Goal: Find specific page/section: Find specific page/section

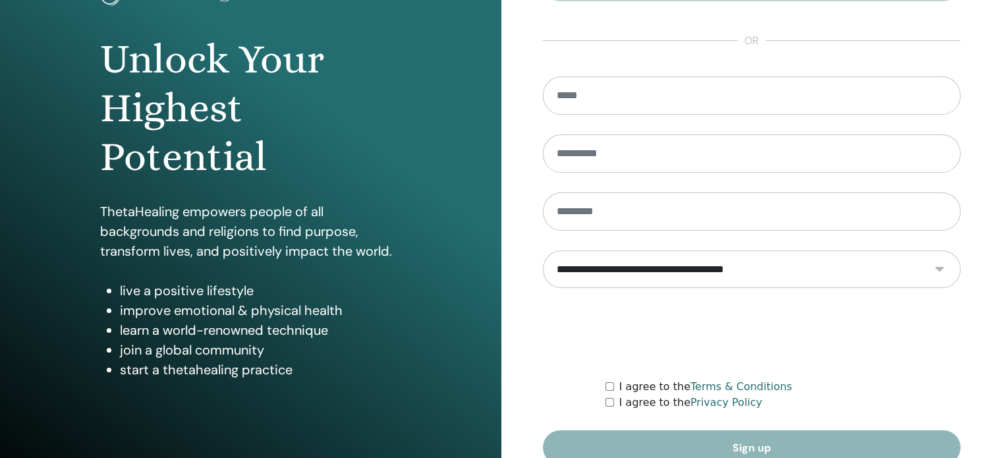
scroll to position [174, 0]
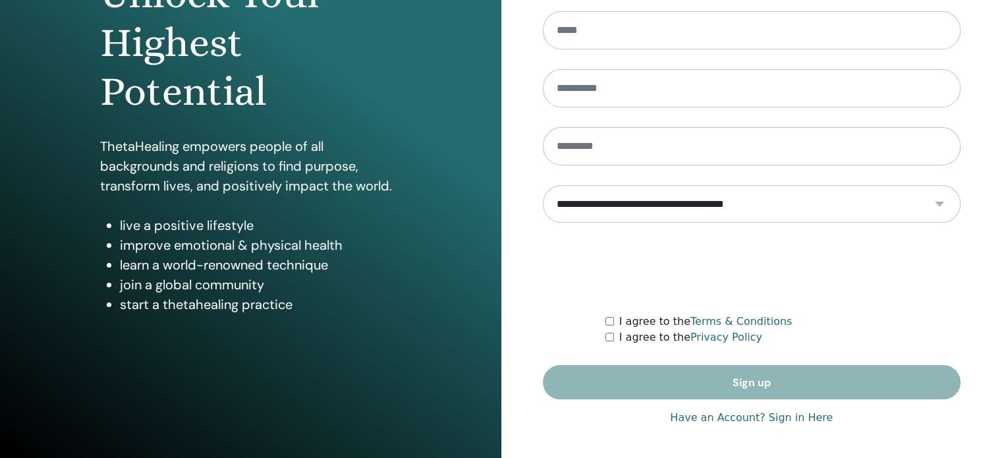
click at [801, 414] on link "Have an Account? Sign in Here" at bounding box center [751, 418] width 163 height 16
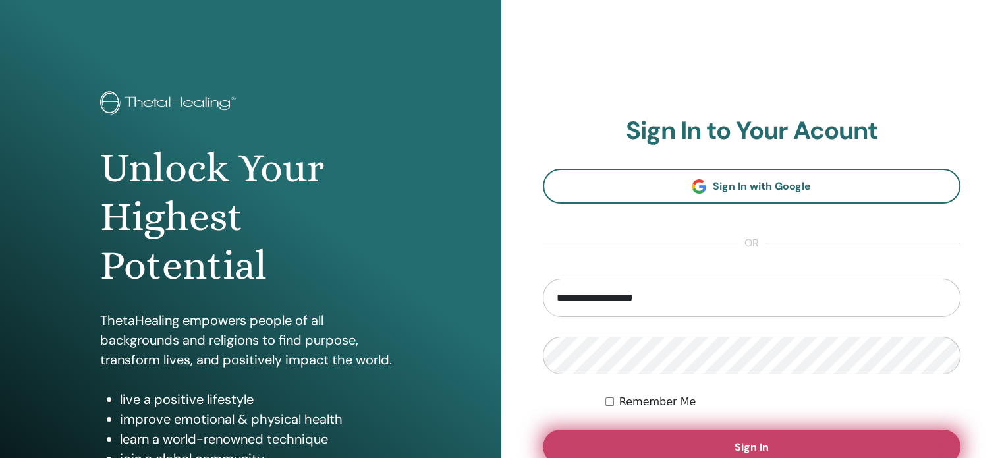
click at [765, 447] on span "Sign In" at bounding box center [752, 447] width 34 height 14
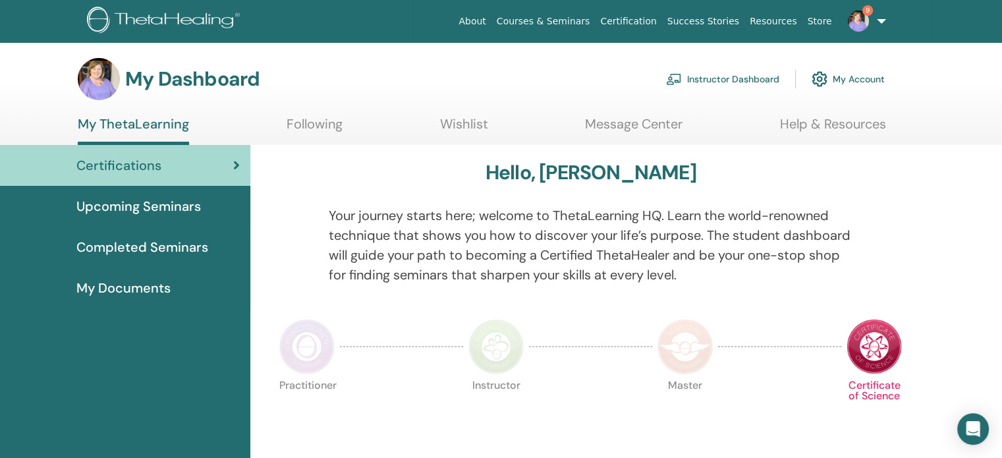
click at [718, 84] on link "Instructor Dashboard" at bounding box center [722, 79] width 113 height 29
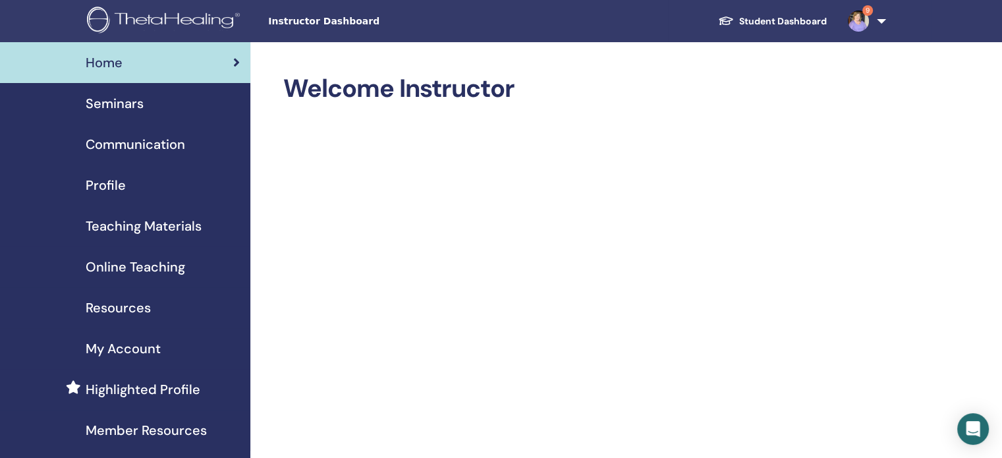
click at [718, 84] on h2 "Welcome Instructor" at bounding box center [583, 89] width 600 height 30
click at [101, 111] on span "Seminars" at bounding box center [115, 104] width 58 height 20
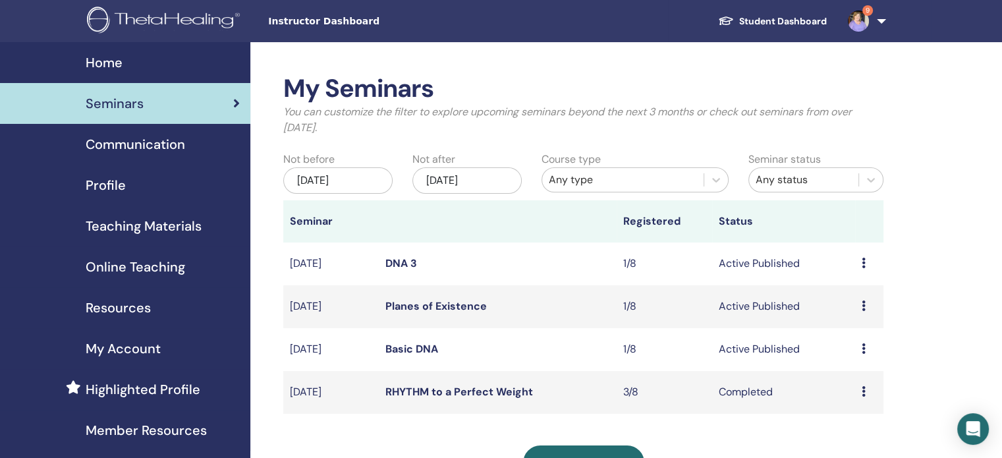
click at [376, 180] on div "Jun/11, 2025" at bounding box center [337, 180] width 109 height 26
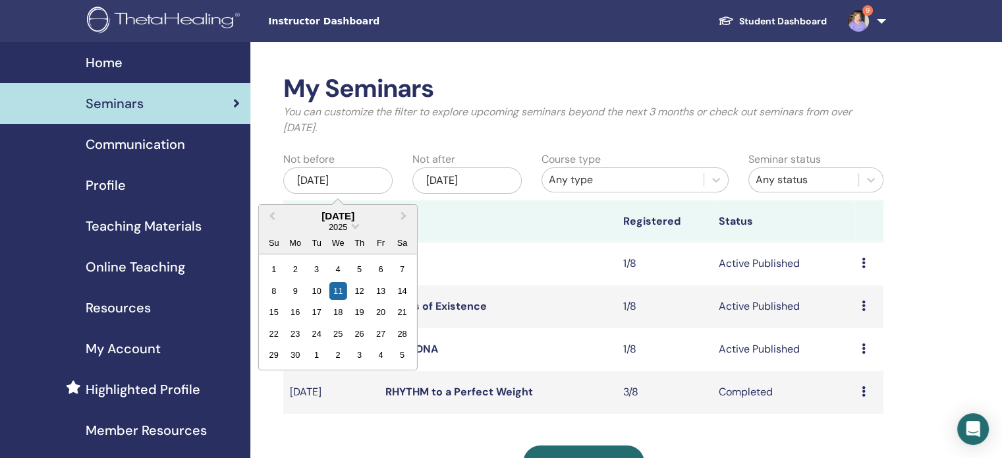
click at [349, 228] on div "2025" at bounding box center [338, 226] width 158 height 11
click at [354, 225] on span "Choose Date" at bounding box center [355, 225] width 9 height 9
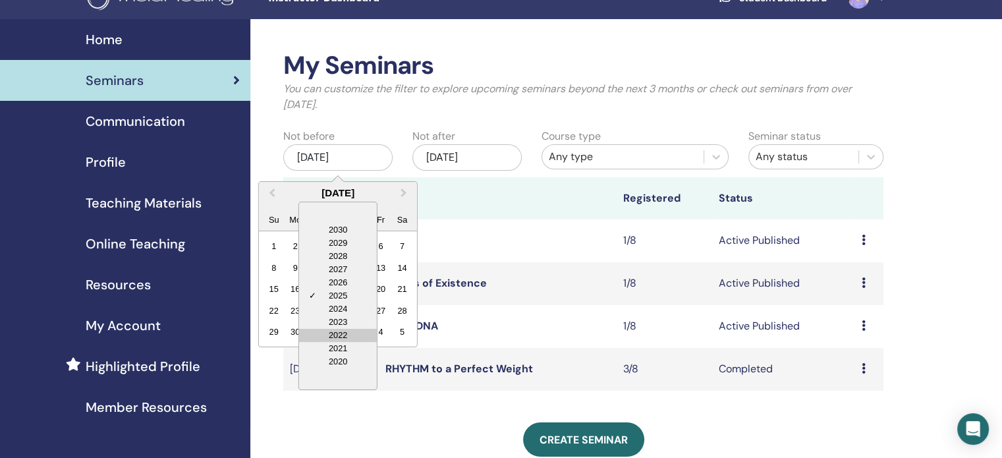
scroll to position [26, 0]
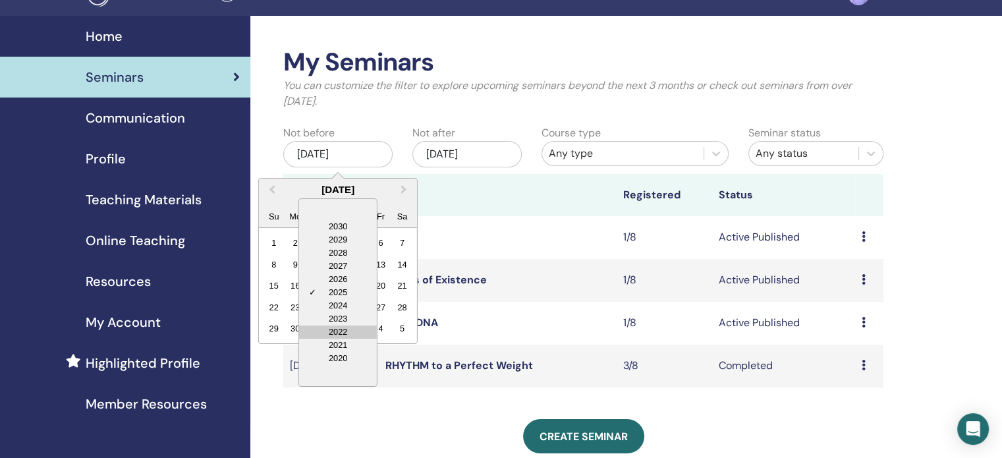
click at [341, 362] on div "2020" at bounding box center [338, 358] width 78 height 13
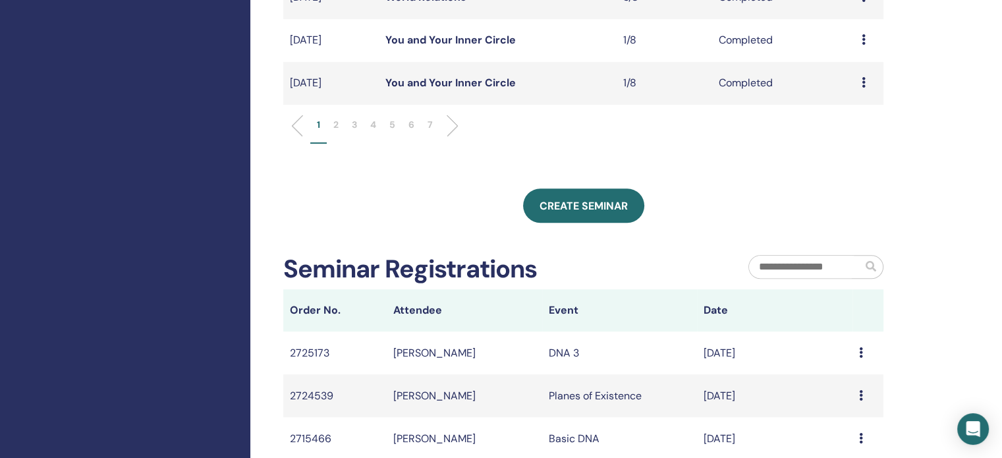
scroll to position [579, 0]
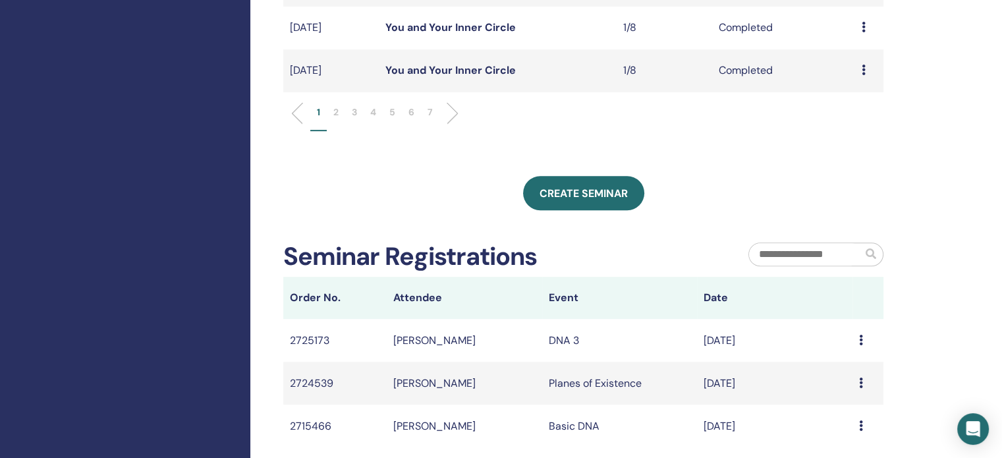
click at [430, 110] on p "7" at bounding box center [430, 112] width 5 height 14
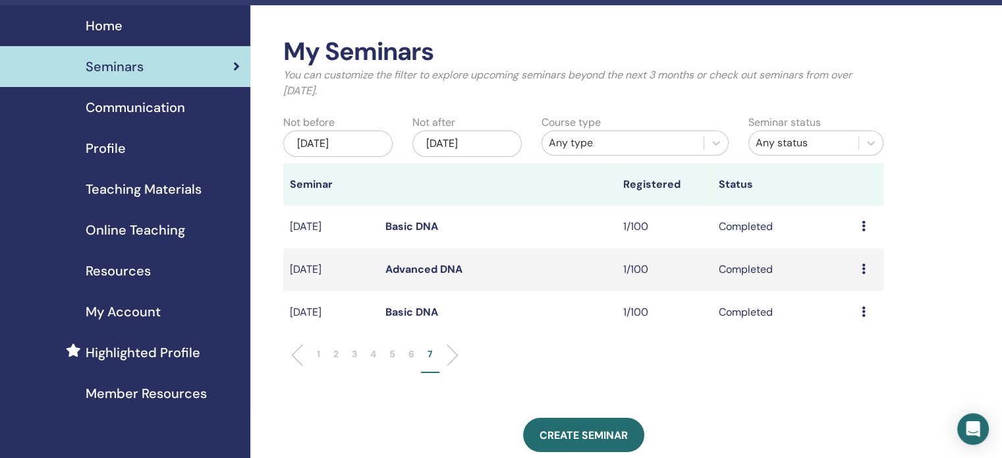
scroll to position [0, 0]
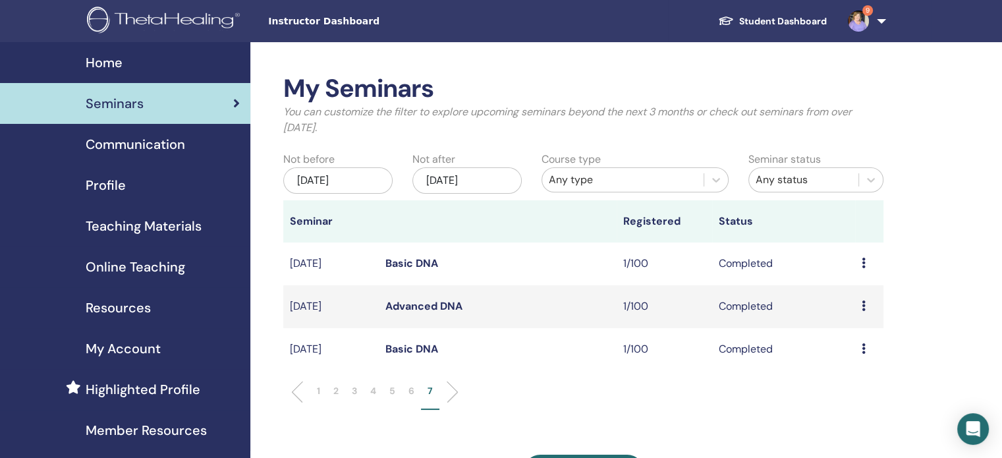
click at [411, 391] on p "6" at bounding box center [412, 391] width 6 height 14
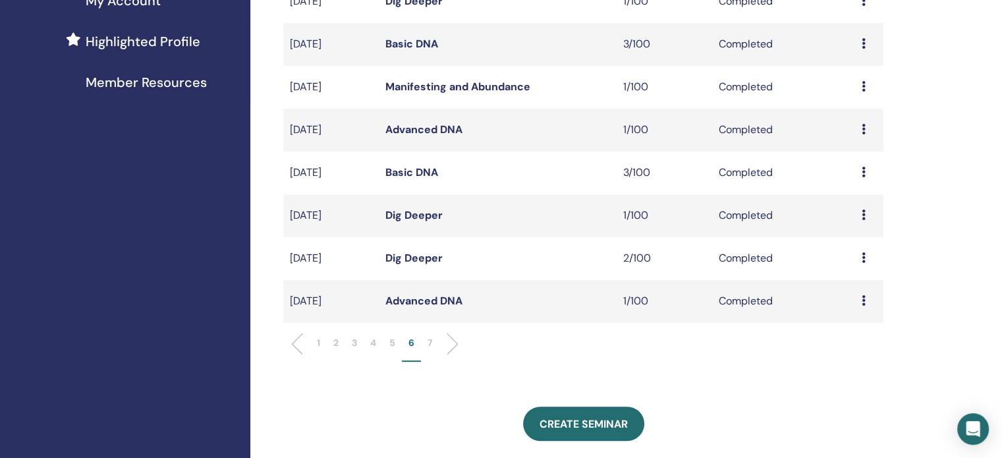
scroll to position [350, 0]
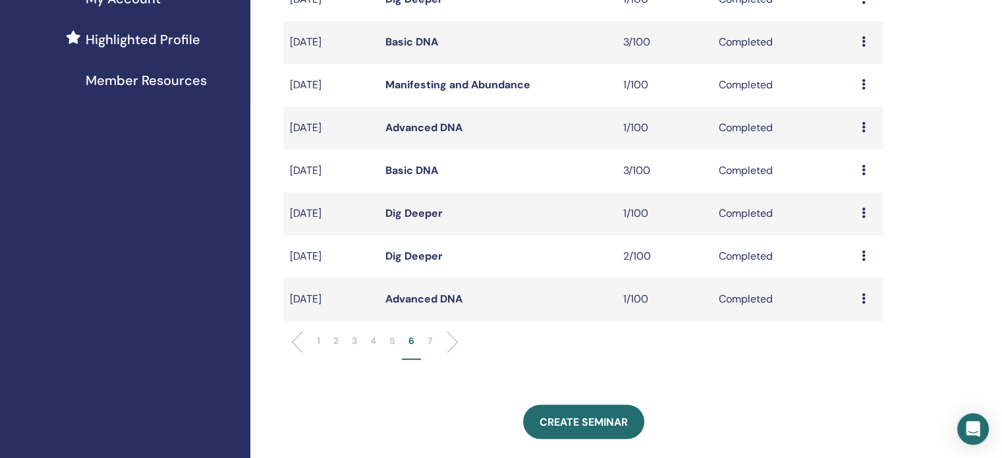
click at [387, 343] on li "5" at bounding box center [392, 347] width 19 height 26
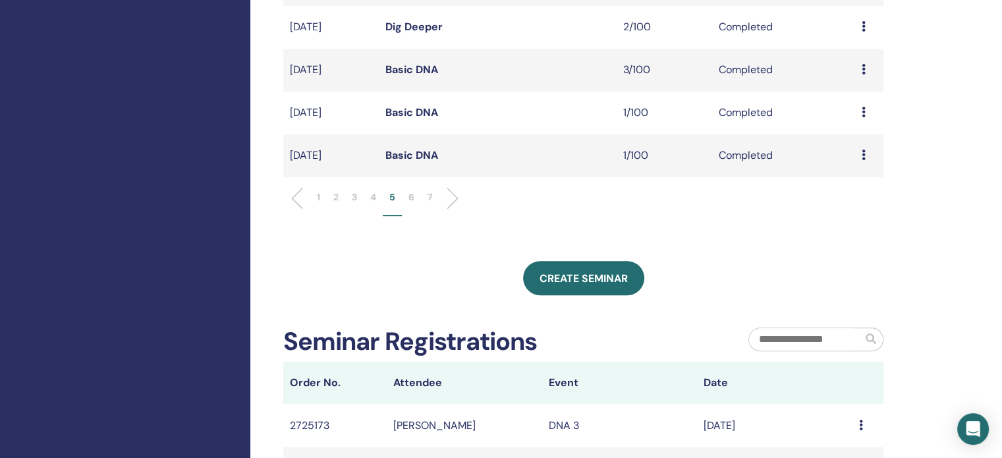
scroll to position [514, 0]
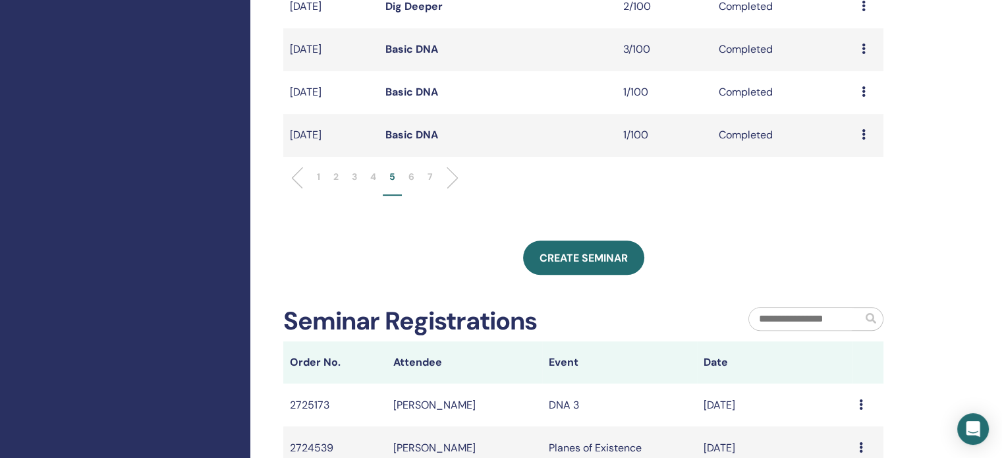
click at [374, 180] on p "4" at bounding box center [373, 177] width 6 height 14
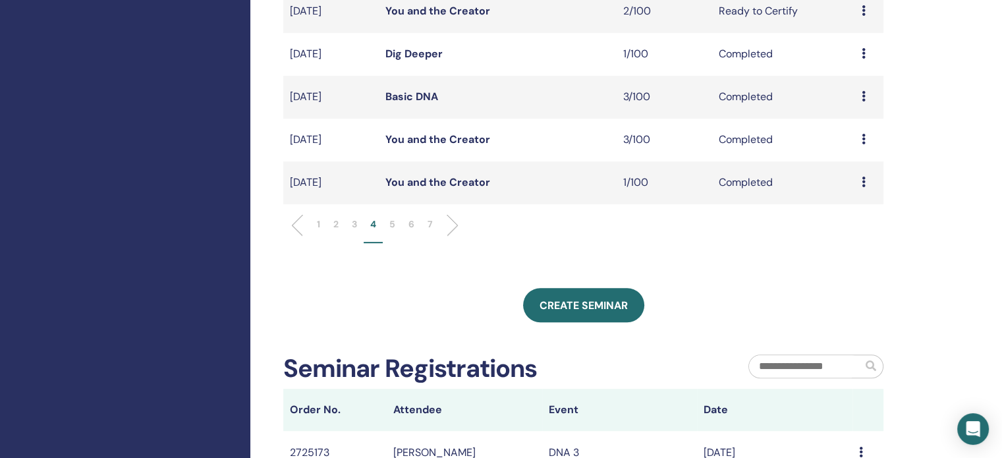
scroll to position [498, 0]
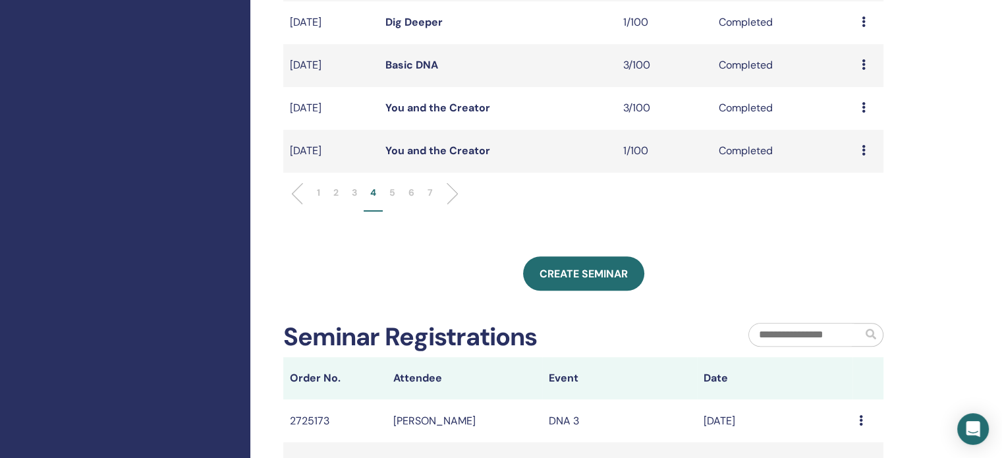
click at [354, 193] on p "3" at bounding box center [354, 193] width 5 height 14
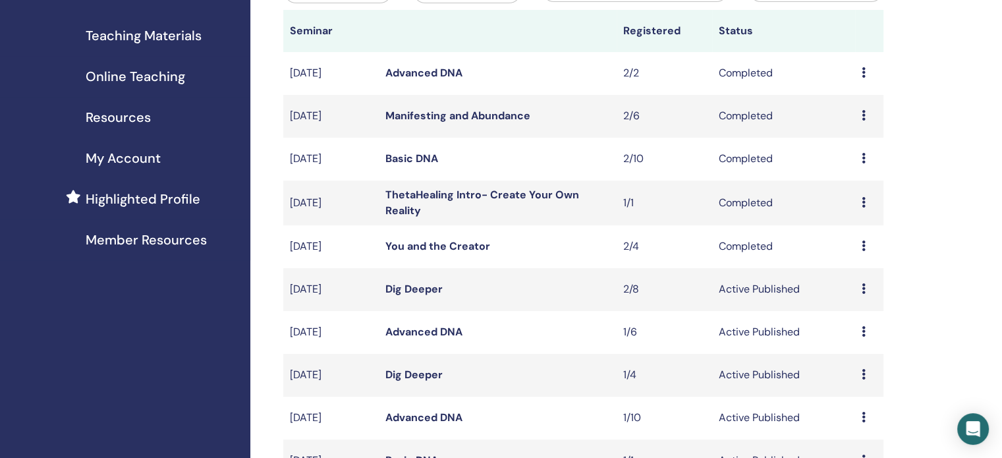
scroll to position [187, 0]
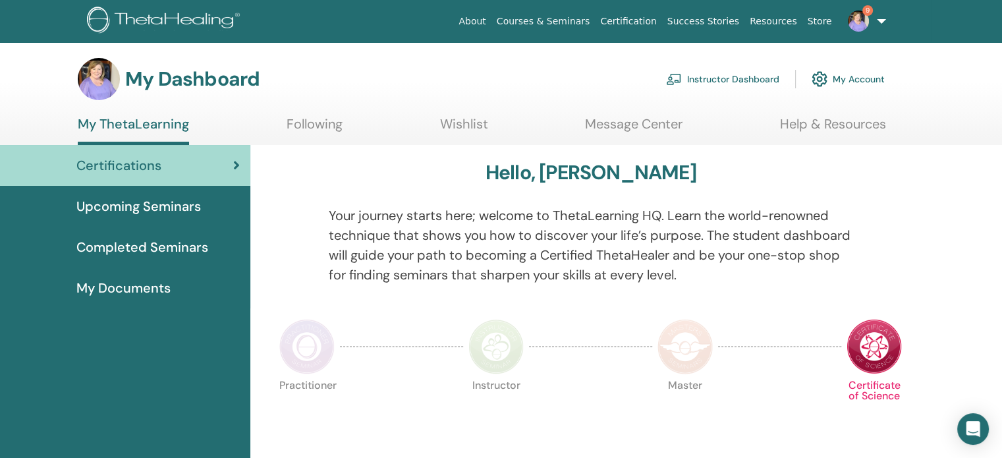
click at [712, 79] on link "Instructor Dashboard" at bounding box center [722, 79] width 113 height 29
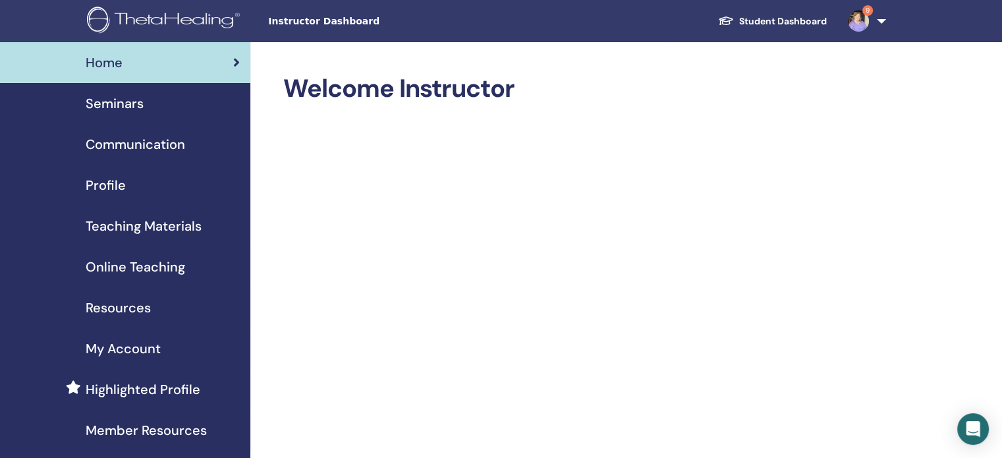
click at [128, 98] on span "Seminars" at bounding box center [115, 104] width 58 height 20
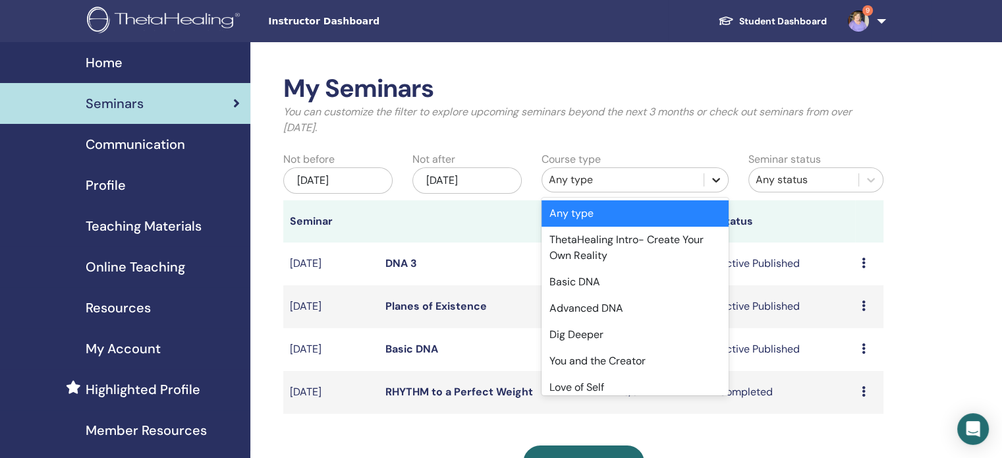
click at [718, 179] on icon at bounding box center [716, 180] width 8 height 5
click at [588, 287] on div "Basic DNA" at bounding box center [635, 282] width 187 height 26
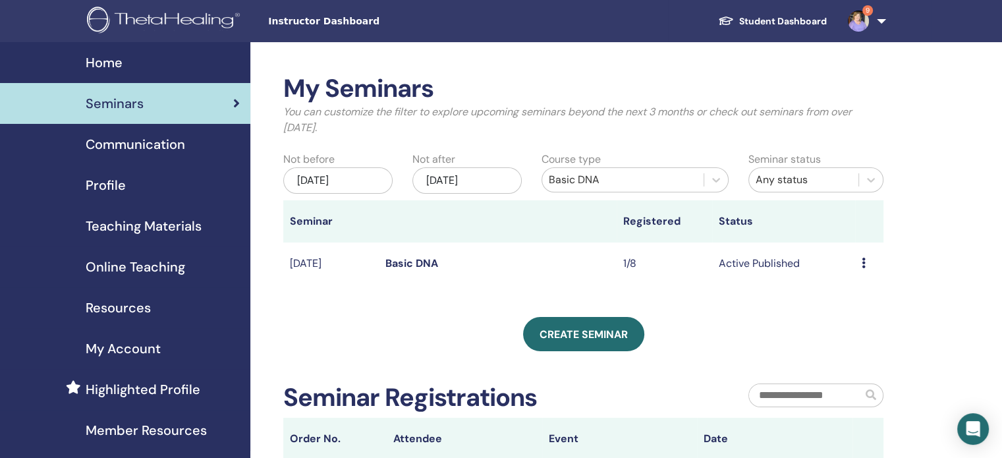
click at [362, 176] on div "[DATE]" at bounding box center [337, 180] width 109 height 26
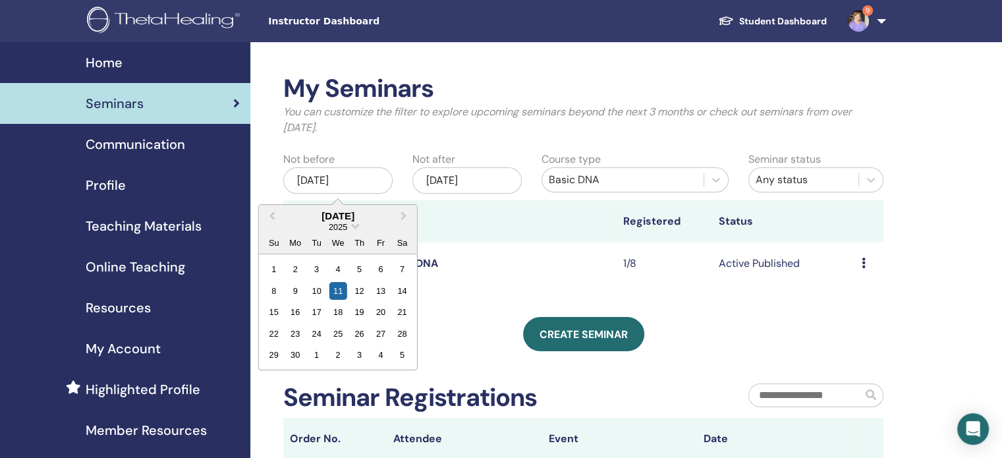
click at [349, 227] on div "2025" at bounding box center [338, 226] width 158 height 11
click at [353, 227] on span "Choose Date" at bounding box center [355, 225] width 9 height 9
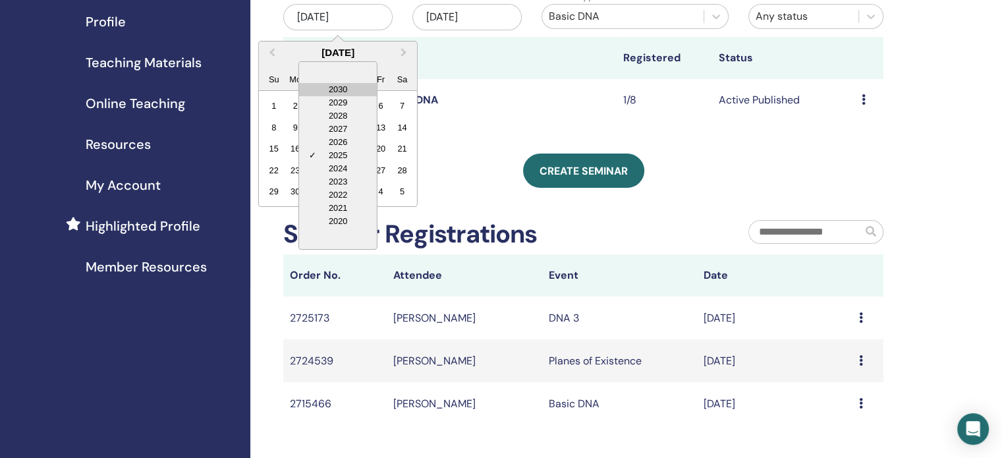
scroll to position [184, 0]
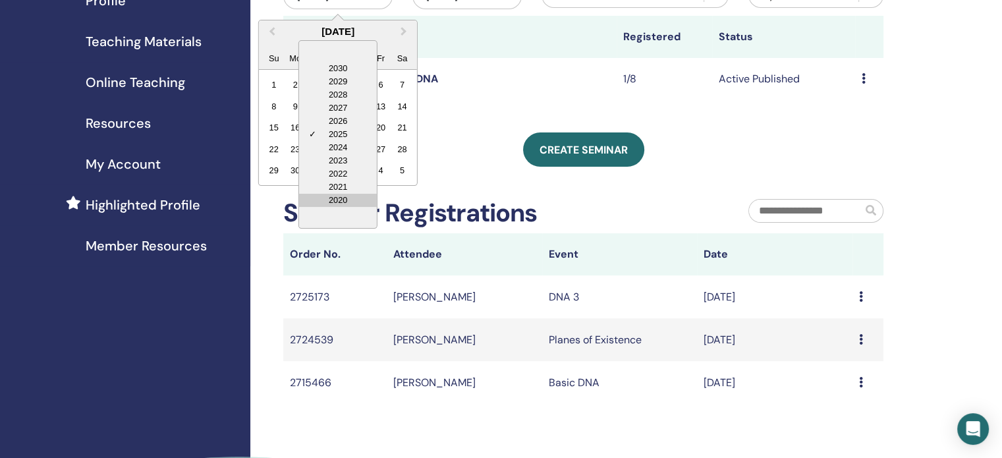
click at [341, 194] on div "2020" at bounding box center [338, 200] width 78 height 13
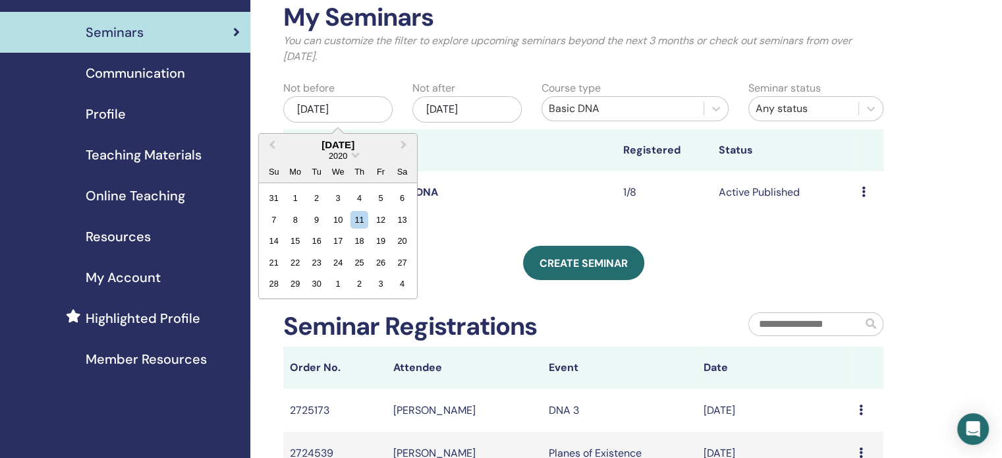
scroll to position [59, 0]
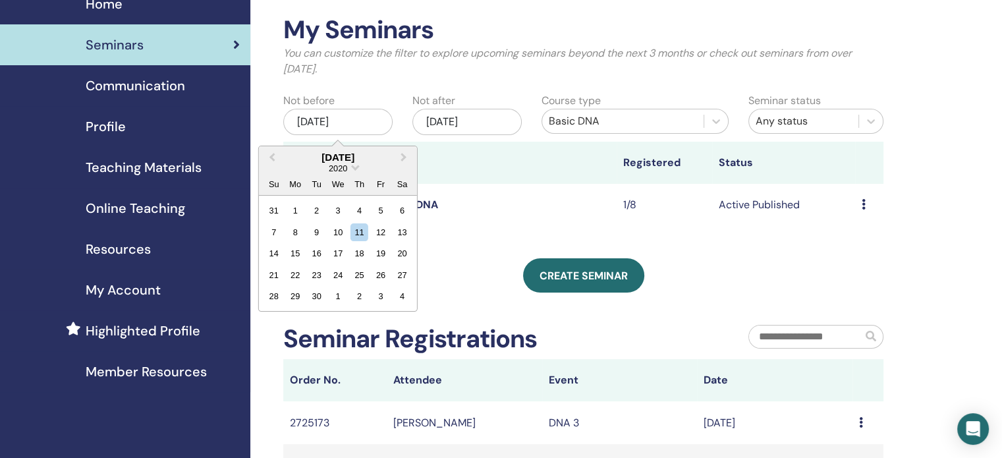
click at [381, 154] on div "[DATE]" at bounding box center [338, 157] width 158 height 11
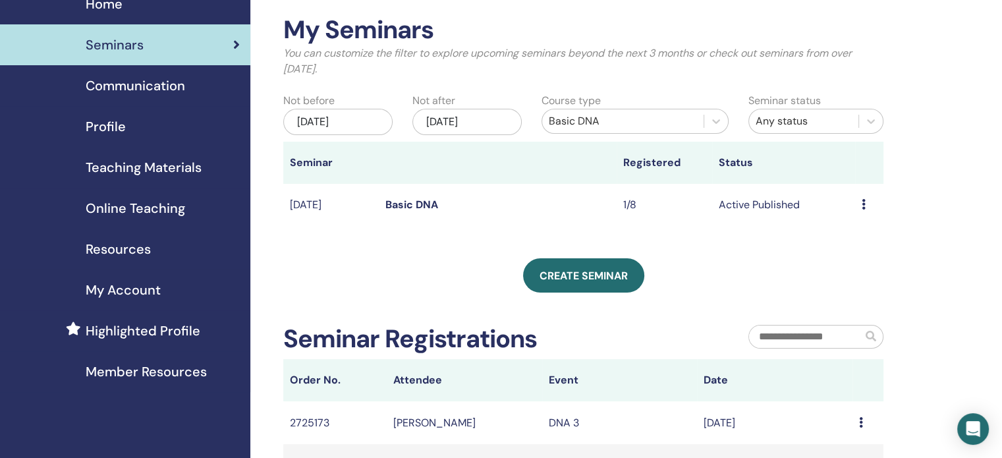
click at [497, 157] on th at bounding box center [498, 163] width 238 height 42
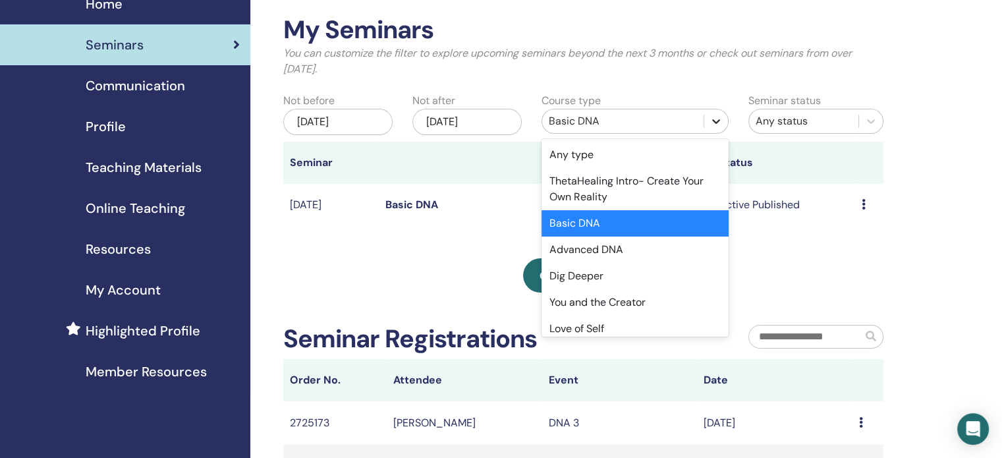
click at [712, 123] on icon at bounding box center [716, 121] width 13 height 13
click at [642, 157] on div "Any type" at bounding box center [635, 155] width 187 height 26
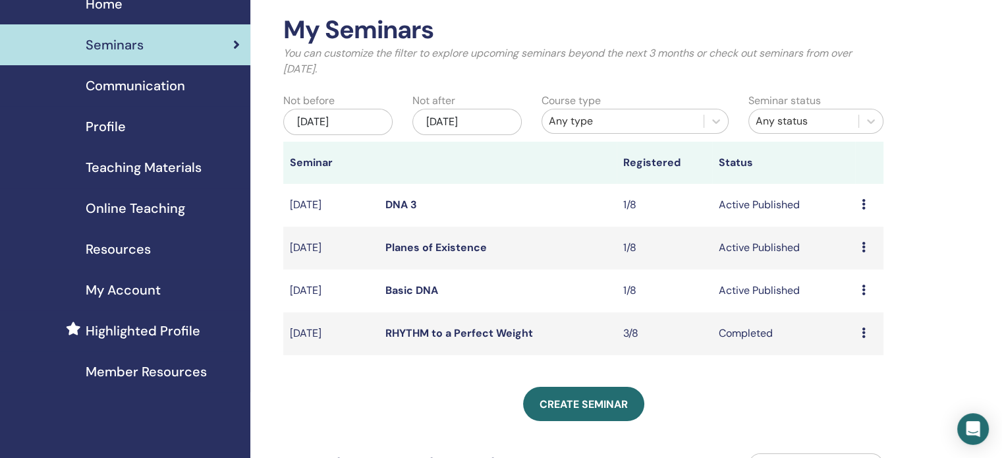
click at [354, 128] on div "[DATE]" at bounding box center [337, 122] width 109 height 26
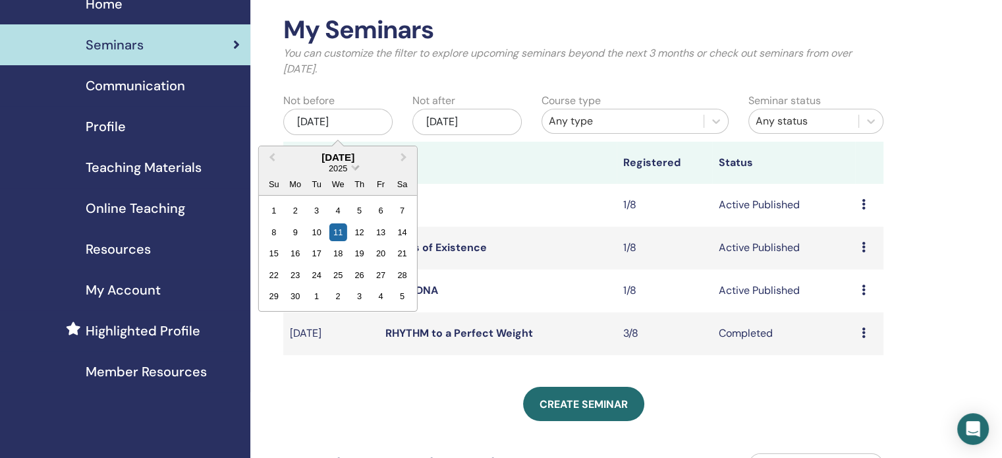
click at [341, 166] on span "2025" at bounding box center [338, 168] width 18 height 10
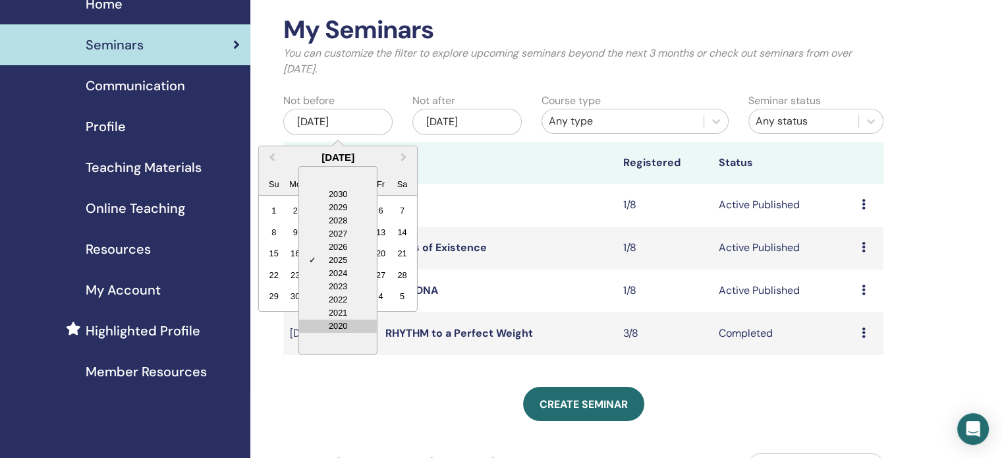
click at [343, 326] on div "2020" at bounding box center [338, 326] width 78 height 13
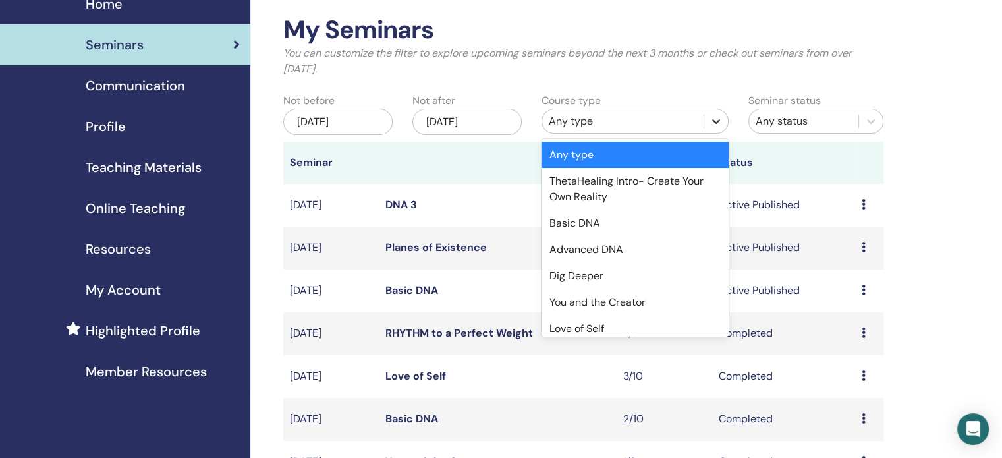
click at [727, 120] on div at bounding box center [716, 121] width 24 height 24
click at [640, 226] on div "Basic DNA" at bounding box center [635, 223] width 187 height 26
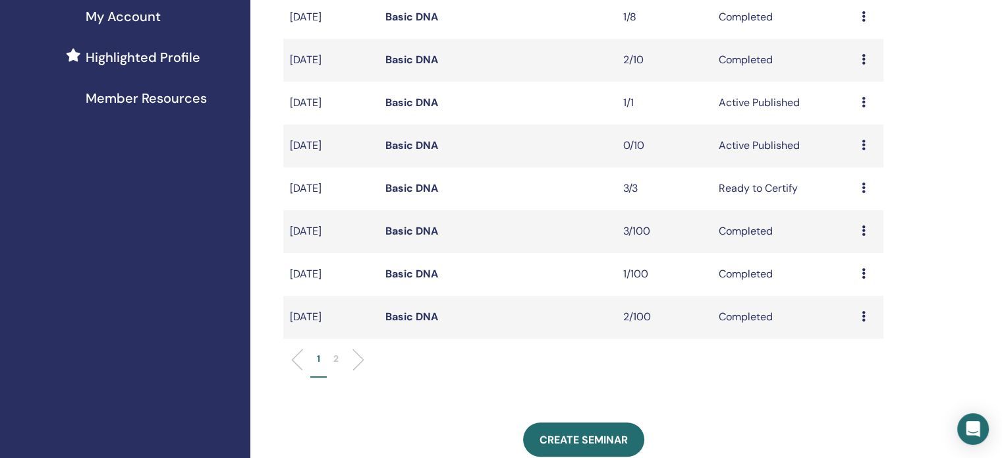
scroll to position [333, 0]
click at [335, 356] on p "2" at bounding box center [335, 358] width 5 height 14
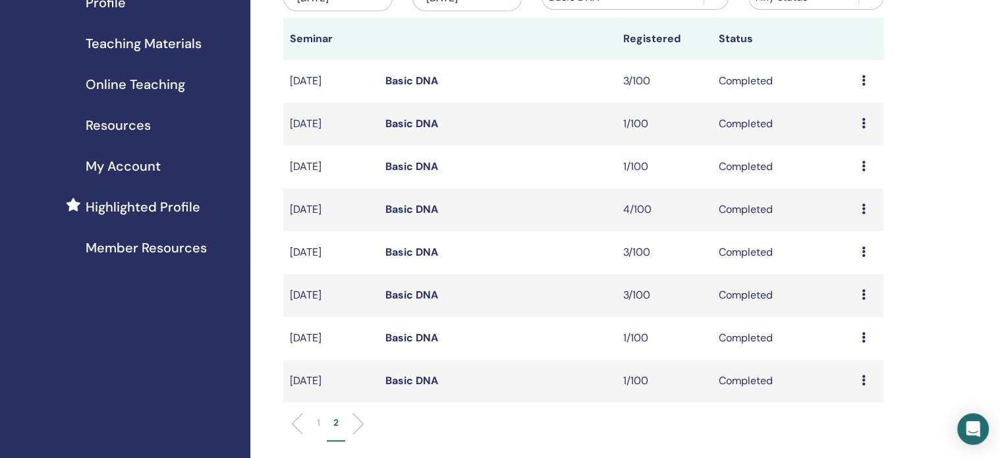
scroll to position [181, 0]
